Goal: Task Accomplishment & Management: Manage account settings

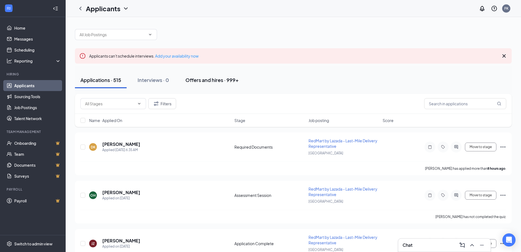
click at [216, 83] on button "Offers and hires · 999+" at bounding box center [212, 80] width 64 height 16
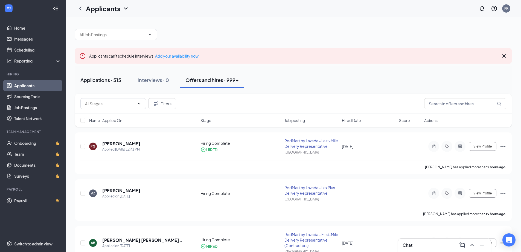
click at [112, 79] on div "Applications · 515" at bounding box center [100, 79] width 41 height 7
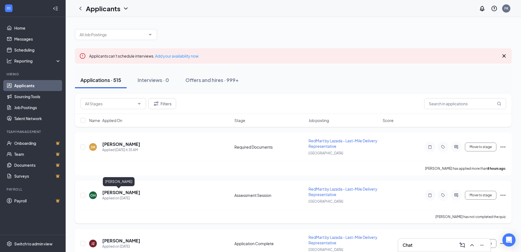
click at [116, 191] on h5 "[PERSON_NAME]" at bounding box center [121, 192] width 38 height 6
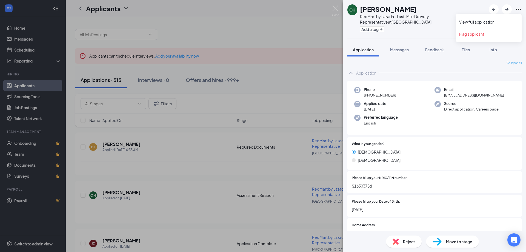
click at [518, 9] on icon "Ellipses" at bounding box center [517, 9] width 5 height 1
click at [479, 21] on link "View full application" at bounding box center [488, 21] width 59 height 5
click at [332, 6] on img at bounding box center [335, 10] width 7 height 11
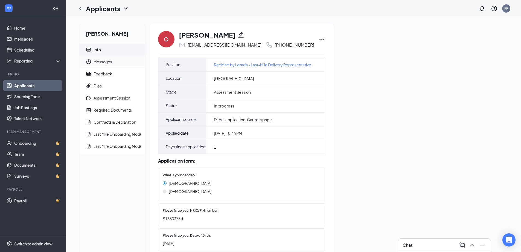
click at [102, 63] on span "Messages" at bounding box center [117, 62] width 47 height 12
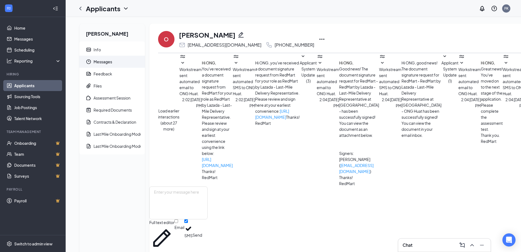
click at [319, 39] on icon "Ellipses" at bounding box center [322, 39] width 7 height 7
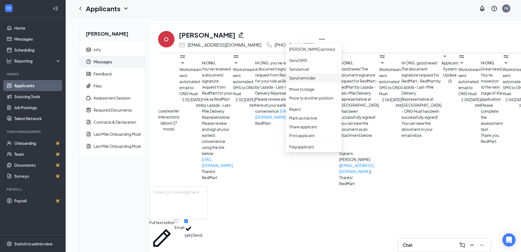
click at [308, 81] on p "Send reminder" at bounding box center [313, 78] width 49 height 6
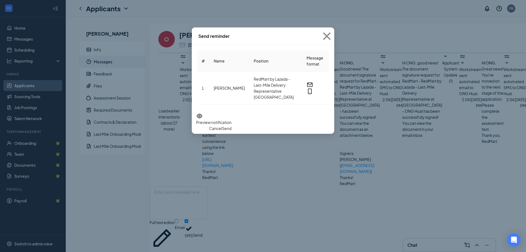
click at [231, 125] on button "Send" at bounding box center [227, 128] width 10 height 6
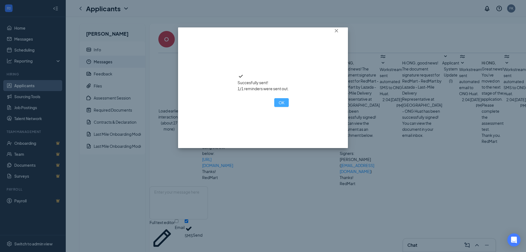
click at [274, 107] on button "OK" at bounding box center [281, 102] width 15 height 9
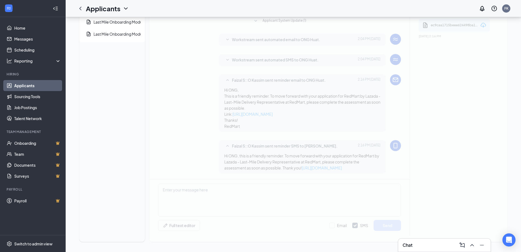
scroll to position [113, 0]
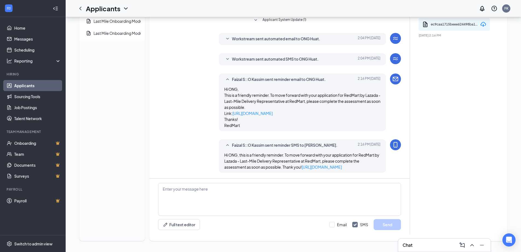
drag, startPoint x: 224, startPoint y: 154, endPoint x: 370, endPoint y: 167, distance: 145.9
click at [370, 167] on div "Hi ONG, this is a friendly reminder. To move forward with your application for …" at bounding box center [302, 161] width 156 height 18
copy span "Hi ONG, this is a friendly reminder. To move forward with your application for …"
